Goal: Information Seeking & Learning: Learn about a topic

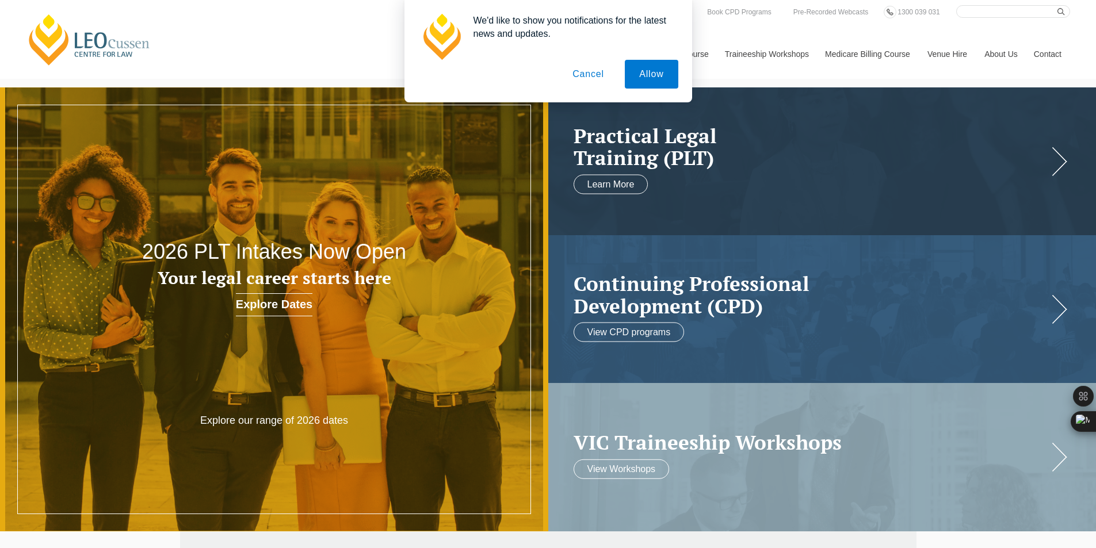
click at [595, 74] on button "Cancel" at bounding box center [588, 74] width 60 height 29
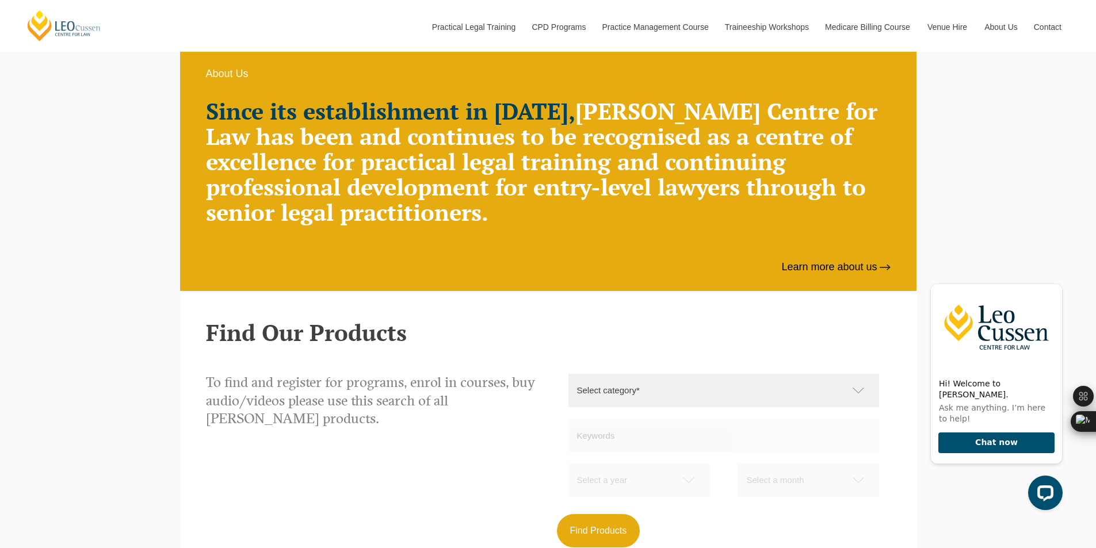
scroll to position [805, 0]
